Goal: Book appointment/travel/reservation

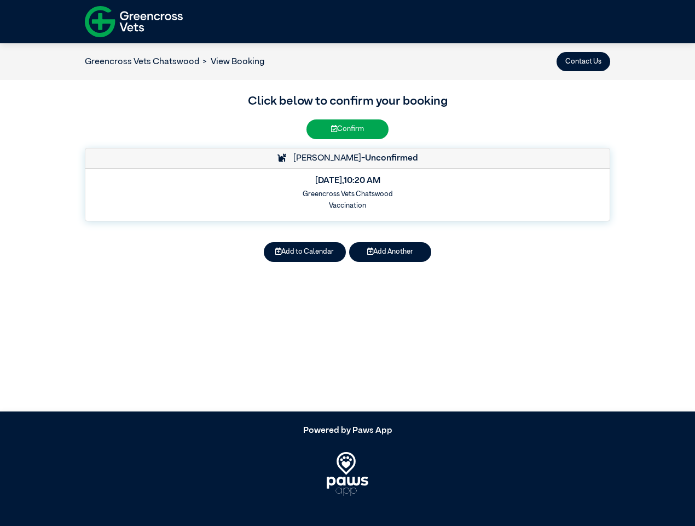
click at [584, 61] on button "Contact Us" at bounding box center [584, 61] width 54 height 19
click at [305, 252] on button "Add to Calendar" at bounding box center [305, 251] width 82 height 19
click at [390, 252] on button "Add Another" at bounding box center [390, 251] width 82 height 19
